Goal: Download file/media

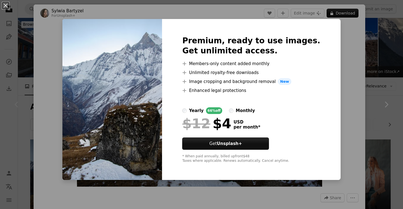
scroll to position [58, 0]
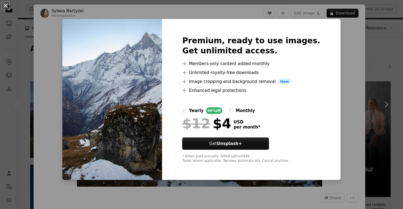
click at [331, 50] on div "An X shape Premium, ready to use images. Get unlimited access. A plus sign Memb…" at bounding box center [201, 104] width 403 height 209
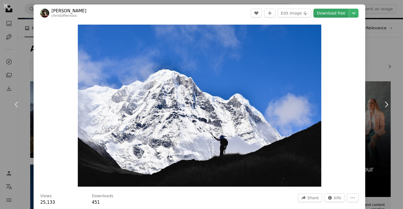
click at [334, 13] on link "Download free" at bounding box center [330, 13] width 35 height 9
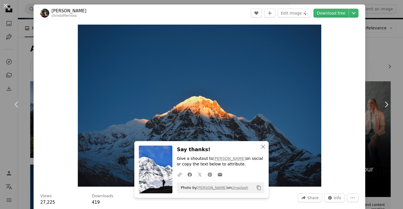
click at [334, 13] on link "Download free" at bounding box center [330, 13] width 35 height 9
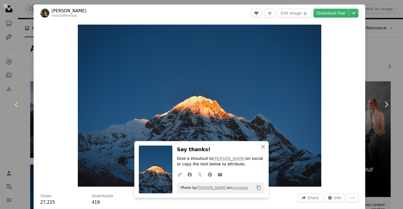
click at [385, 44] on div "An X shape Chevron left Chevron right An X shape Close Say thanks! Give a shout…" at bounding box center [201, 104] width 403 height 209
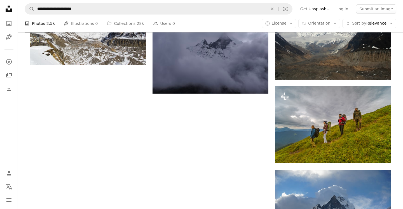
scroll to position [626, 0]
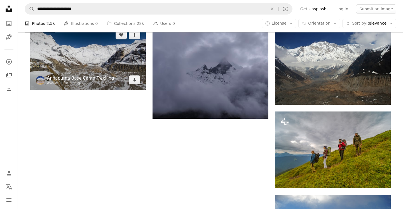
click at [107, 81] on link "Annapurna Base Camp Trekking" at bounding box center [80, 79] width 67 height 6
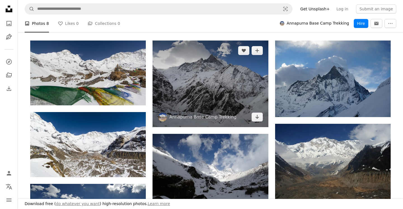
scroll to position [159, 0]
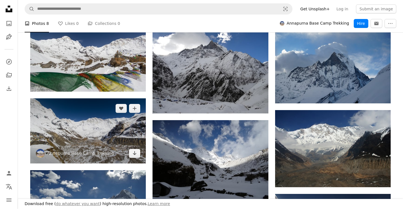
click at [116, 140] on img at bounding box center [88, 131] width 116 height 65
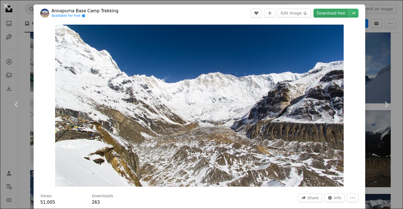
click at [334, 15] on link "Download free" at bounding box center [330, 13] width 35 height 9
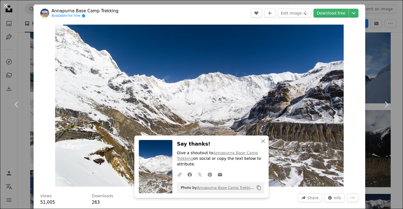
click at [361, 91] on div "Zoom in" at bounding box center [200, 106] width 332 height 168
